Goal: Information Seeking & Learning: Learn about a topic

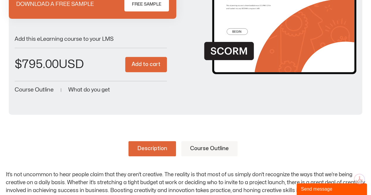
scroll to position [117, 0]
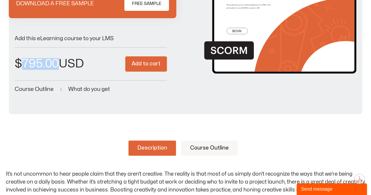
drag, startPoint x: 30, startPoint y: 61, endPoint x: 78, endPoint y: 65, distance: 47.9
click at [78, 65] on span "$ 795.00" at bounding box center [49, 63] width 69 height 11
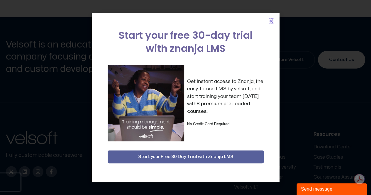
scroll to position [556, 0]
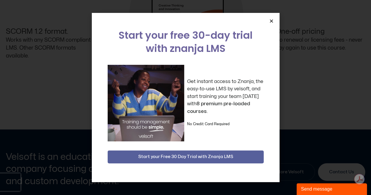
click at [271, 18] on div "Start your free 30-day trial with znanja LMS Get instant access to Znanja, the …" at bounding box center [186, 97] width 188 height 169
click at [271, 21] on icon "Close" at bounding box center [271, 21] width 4 height 4
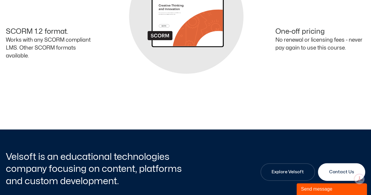
click at [269, 14] on div "Unlimited Users Train as many participants as you like - forever! High-quality,…" at bounding box center [185, 16] width 359 height 96
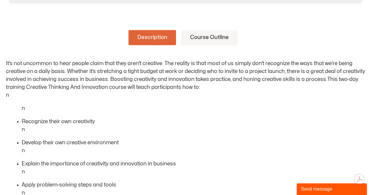
scroll to position [234, 0]
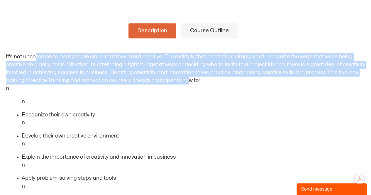
drag, startPoint x: 35, startPoint y: 53, endPoint x: 187, endPoint y: 81, distance: 154.5
click at [187, 81] on p "It’s not uncommon to hear people claim that they aren’t creative. The reality i…" at bounding box center [185, 73] width 359 height 40
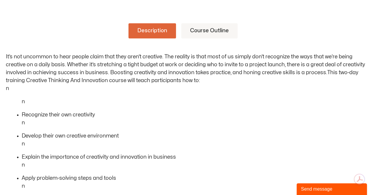
click at [202, 85] on p "It’s not uncommon to hear people claim that they aren’t creative. The reality i…" at bounding box center [185, 73] width 359 height 40
drag, startPoint x: 182, startPoint y: 55, endPoint x: 280, endPoint y: 88, distance: 102.9
click at [280, 88] on p "It’s not uncommon to hear people claim that they aren’t creative. The reality i…" at bounding box center [185, 73] width 359 height 40
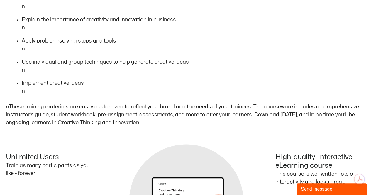
scroll to position [234, 0]
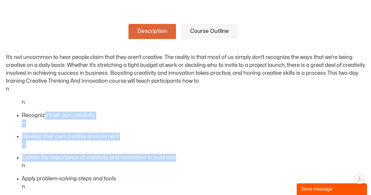
drag, startPoint x: 45, startPoint y: 112, endPoint x: 173, endPoint y: 157, distance: 135.9
click at [173, 157] on ul "n Recognize their own creativity n Develop their own creative environment n Exp…" at bounding box center [193, 165] width 343 height 134
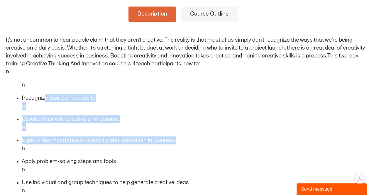
scroll to position [263, 0]
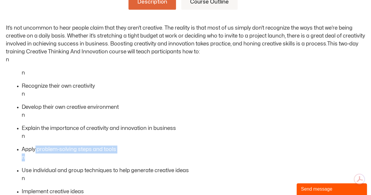
drag, startPoint x: 35, startPoint y: 146, endPoint x: 79, endPoint y: 164, distance: 47.5
click at [101, 161] on ul "n Recognize their own creativity n Develop their own creative environment n Exp…" at bounding box center [193, 136] width 343 height 134
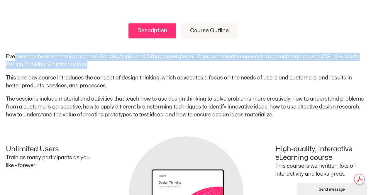
click at [288, 62] on p "Ever wonder how companies such as Google, Apple, and Airbnb generate solutions,…" at bounding box center [185, 61] width 359 height 16
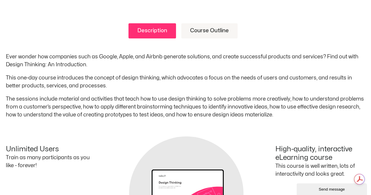
click at [15, 72] on div "Ever wonder how companies such as Google, Apple, and Airbnb generate solutions,…" at bounding box center [185, 86] width 359 height 66
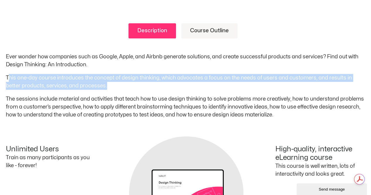
drag, startPoint x: 9, startPoint y: 74, endPoint x: 264, endPoint y: 84, distance: 255.4
click at [264, 84] on p "This one-day course introduces the concept of design thinking, which advocates …" at bounding box center [185, 82] width 359 height 16
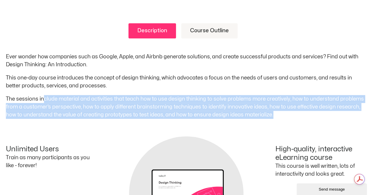
drag, startPoint x: 44, startPoint y: 93, endPoint x: 310, endPoint y: 116, distance: 267.0
click at [310, 116] on div "Ever wonder how companies such as Google, Apple, and Airbnb generate solutions,…" at bounding box center [185, 86] width 359 height 66
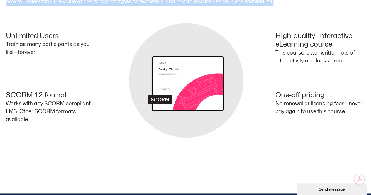
scroll to position [352, 0]
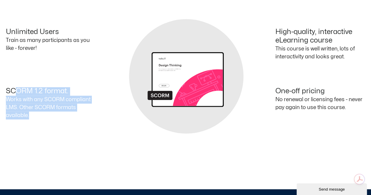
drag, startPoint x: 17, startPoint y: 89, endPoint x: 76, endPoint y: 132, distance: 72.5
click at [75, 132] on div "Description Course Outline Ever wonder how companies such as Google, Apple, and…" at bounding box center [185, 38] width 371 height 300
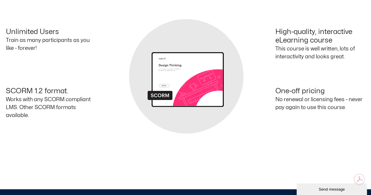
click at [121, 145] on div "Description Course Outline Ever wonder how companies such as Google, Apple, and…" at bounding box center [185, 38] width 371 height 300
drag, startPoint x: 277, startPoint y: 87, endPoint x: 283, endPoint y: 113, distance: 26.9
click at [293, 104] on div "One-off pricing No renewal or licensing fees - never pay again to use this cour…" at bounding box center [275, 106] width 180 height 38
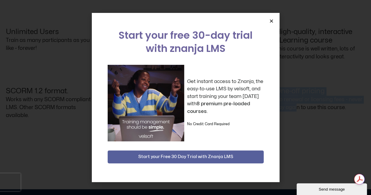
click at [270, 20] on icon "Close" at bounding box center [271, 21] width 4 height 4
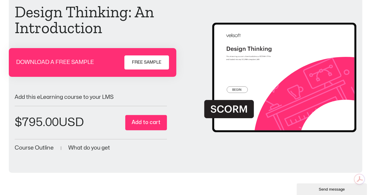
scroll to position [0, 0]
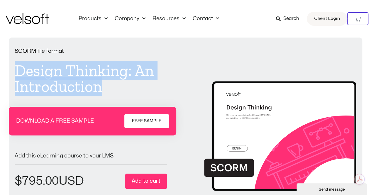
drag, startPoint x: 18, startPoint y: 68, endPoint x: 134, endPoint y: 93, distance: 118.7
click at [134, 93] on h1 "Design Thinking: An Introduction" at bounding box center [91, 79] width 152 height 32
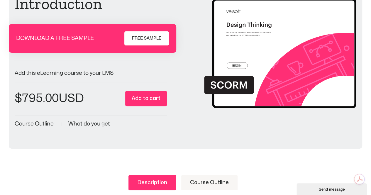
scroll to position [88, 0]
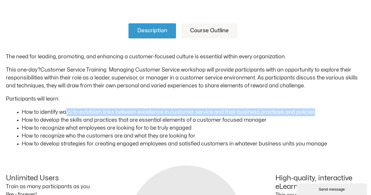
drag, startPoint x: 81, startPoint y: 112, endPoint x: 312, endPoint y: 111, distance: 230.9
click at [312, 111] on li "How to identify ways to establish links between excellence in customer service …" at bounding box center [193, 112] width 343 height 8
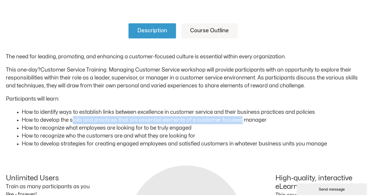
drag, startPoint x: 72, startPoint y: 118, endPoint x: 239, endPoint y: 120, distance: 167.3
click at [239, 120] on li "How to develop the skills and practices that are essential elements of a custom…" at bounding box center [193, 120] width 343 height 8
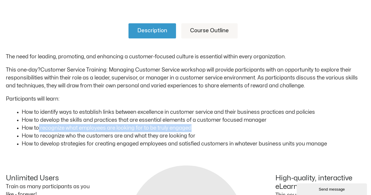
drag, startPoint x: 40, startPoint y: 129, endPoint x: 107, endPoint y: 152, distance: 71.0
click at [194, 129] on li "How to recognize what employees are looking for to be truly engaged" at bounding box center [193, 128] width 343 height 8
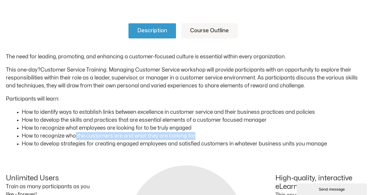
drag, startPoint x: 76, startPoint y: 135, endPoint x: 200, endPoint y: 134, distance: 124.2
click at [200, 134] on li "How to recognize who the customers are and what they are looking for" at bounding box center [193, 136] width 343 height 8
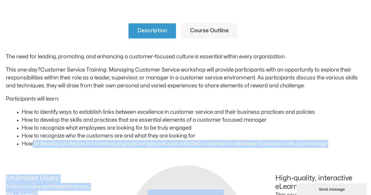
drag, startPoint x: 31, startPoint y: 143, endPoint x: 265, endPoint y: 160, distance: 233.9
click at [265, 160] on div "Description Course Outline The need for leading, promoting, and enhancing a cus…" at bounding box center [185, 141] width 359 height 271
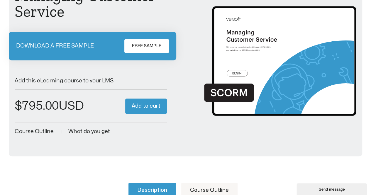
scroll to position [29, 0]
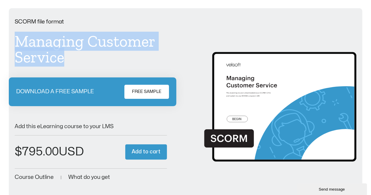
drag, startPoint x: 76, startPoint y: 57, endPoint x: 5, endPoint y: 41, distance: 72.6
click at [0, 34] on div "SCORM file format Managing Customer Service DOWNLOAD A FREE SAMPLE FREE SAMPLE …" at bounding box center [185, 109] width 371 height 203
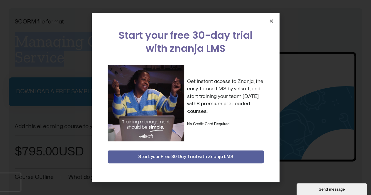
click at [270, 19] on icon "Close" at bounding box center [271, 21] width 4 height 4
